Goal: Register for event/course

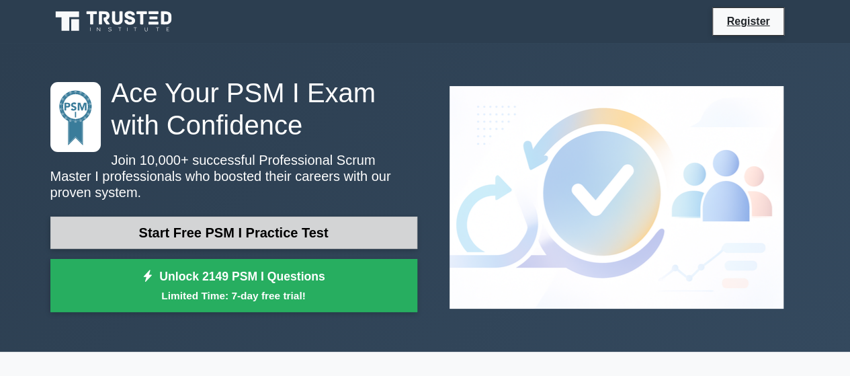
click at [327, 221] on link "Start Free PSM I Practice Test" at bounding box center [233, 232] width 367 height 32
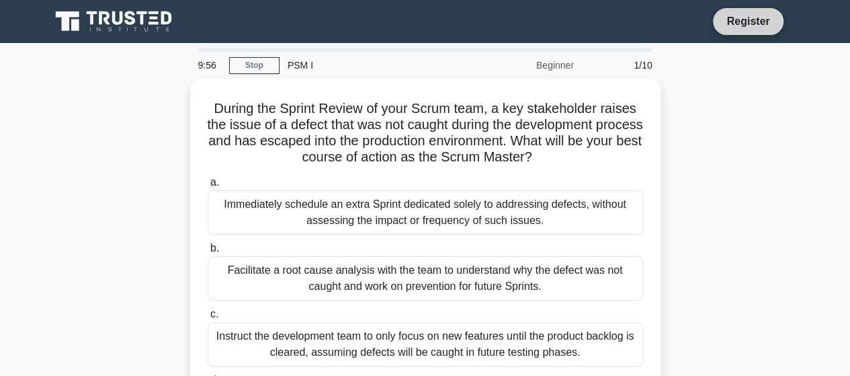
click at [719, 18] on link "Register" at bounding box center [747, 21] width 59 height 17
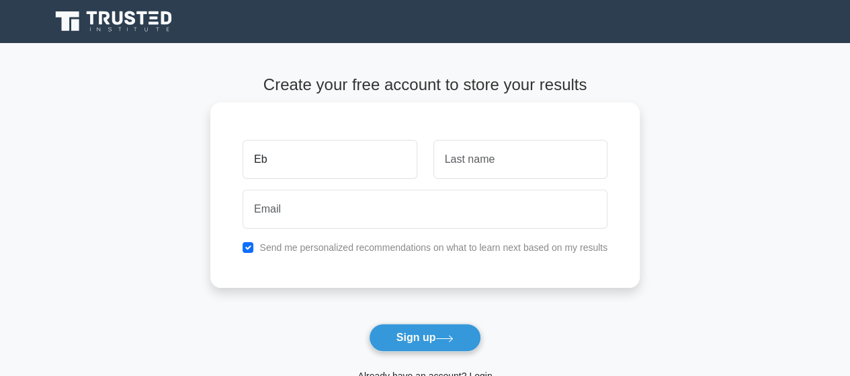
type input "Ebenezer"
click at [499, 149] on input "text" at bounding box center [521, 159] width 174 height 39
type input "Teddy"
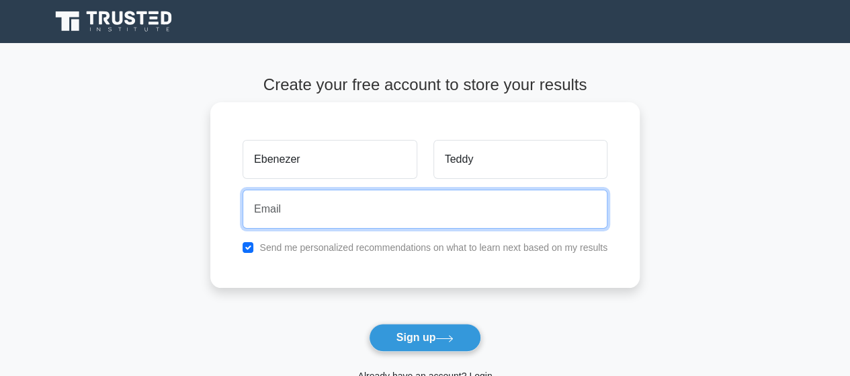
click at [491, 222] on input "email" at bounding box center [425, 209] width 365 height 39
type input "ebenezereffiongteddy@gmail.com"
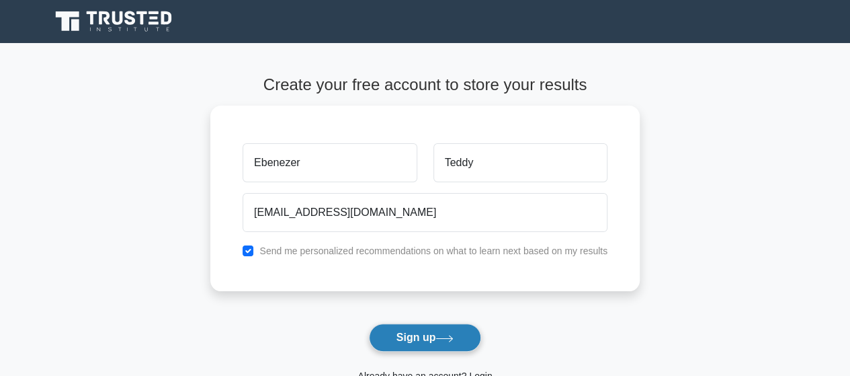
click at [460, 327] on button "Sign up" at bounding box center [425, 337] width 113 height 28
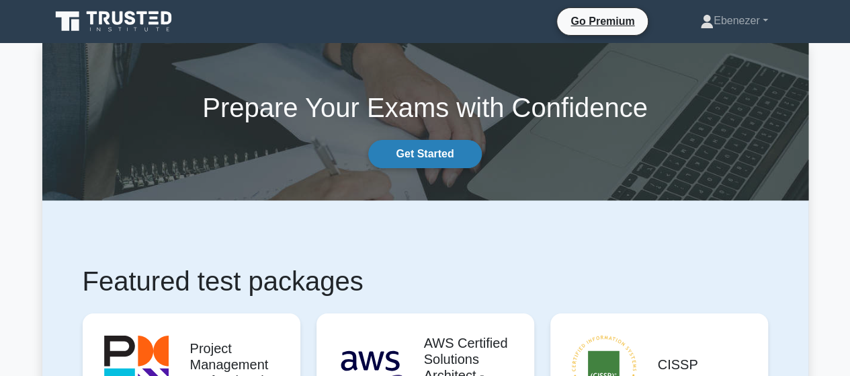
click at [418, 154] on link "Get Started" at bounding box center [424, 154] width 113 height 28
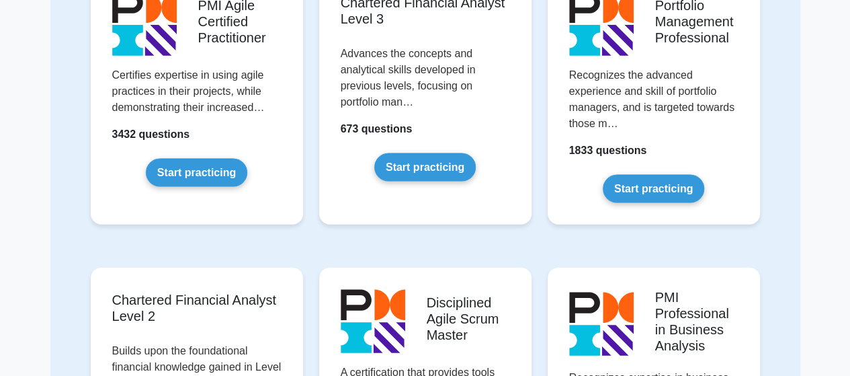
scroll to position [1383, 0]
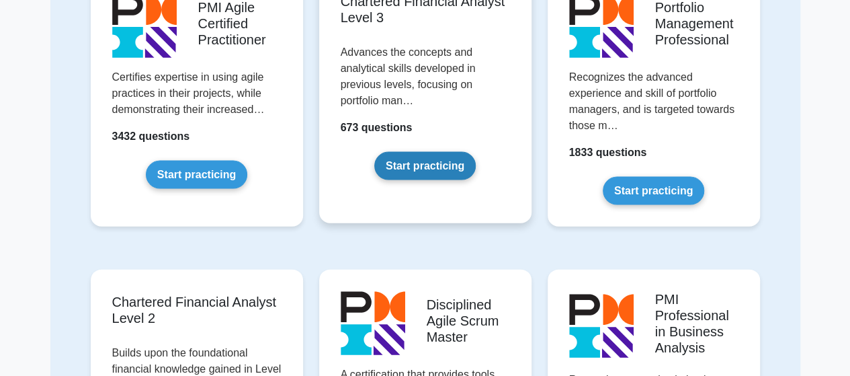
click at [413, 165] on link "Start practicing" at bounding box center [424, 166] width 101 height 28
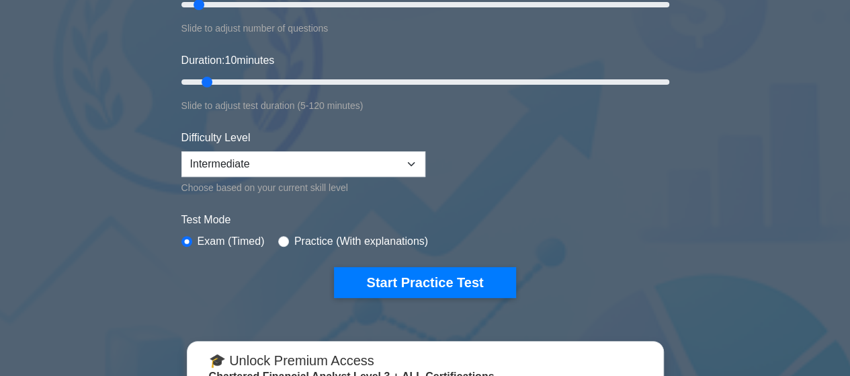
scroll to position [218, 0]
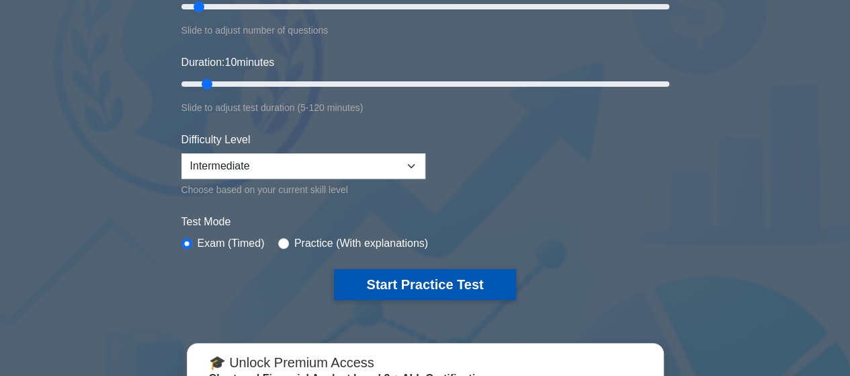
click at [383, 273] on button "Start Practice Test" at bounding box center [424, 284] width 181 height 31
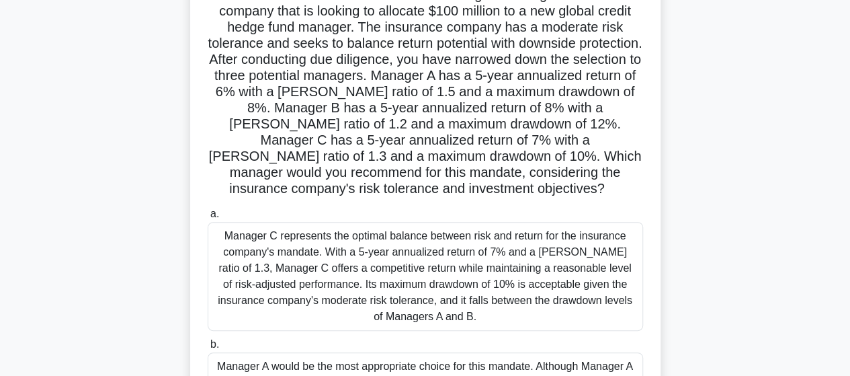
scroll to position [110, 0]
